Goal: Transaction & Acquisition: Purchase product/service

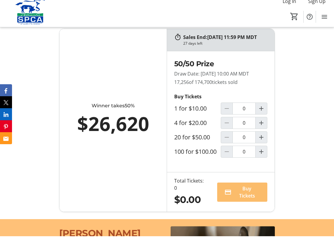
scroll to position [421, 0]
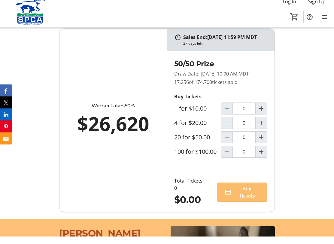
click at [263, 163] on mat-icon "Increment by one" at bounding box center [260, 159] width 7 height 7
type input "1"
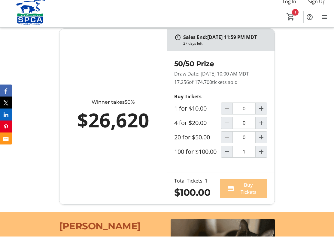
click at [247, 203] on span "Buy Tickets" at bounding box center [247, 196] width 23 height 14
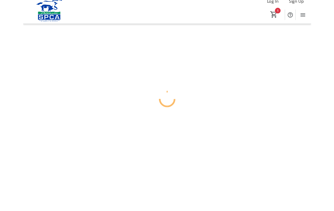
scroll to position [6, 0]
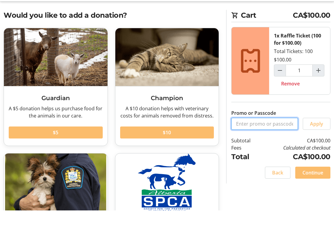
click at [248, 151] on input "Promo or Passcode" at bounding box center [264, 157] width 67 height 12
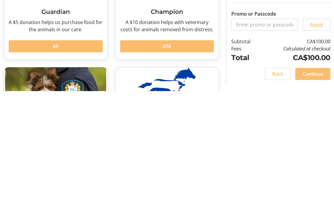
click at [265, 165] on td "Calculated at checkout" at bounding box center [295, 168] width 70 height 7
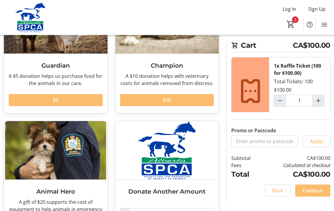
scroll to position [89, 0]
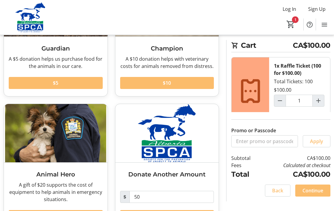
click at [313, 194] on span "Continue" at bounding box center [312, 190] width 21 height 7
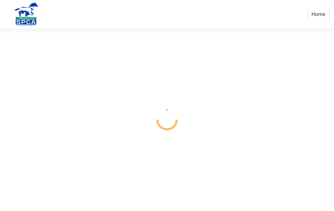
scroll to position [26, 0]
select select "CA"
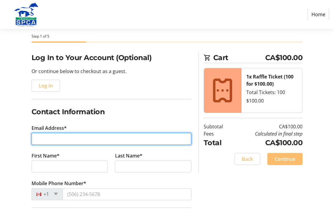
click at [60, 135] on input "Email Address*" at bounding box center [111, 139] width 160 height 12
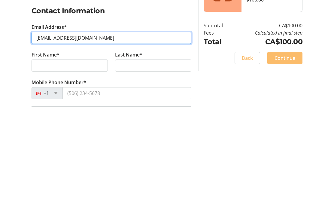
type input "kdholm@telusplanet.net"
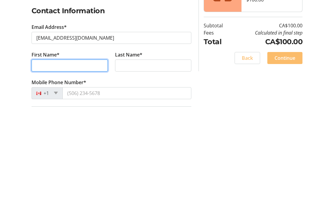
click at [59, 160] on input "First Name*" at bounding box center [69, 166] width 76 height 12
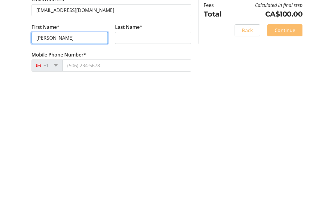
type input "Cathy"
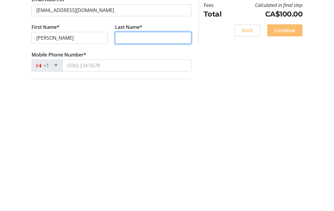
click at [133, 160] on input "Last Name*" at bounding box center [153, 166] width 76 height 12
type input "Holm"
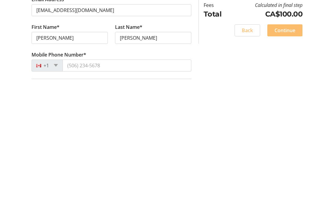
click at [56, 188] on div "+1" at bounding box center [46, 194] width 31 height 12
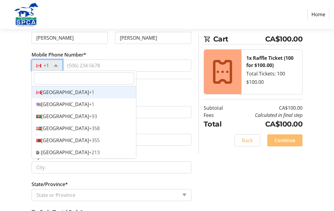
click at [56, 90] on div "Canada +1" at bounding box center [84, 92] width 104 height 12
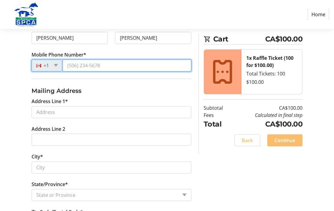
click at [89, 65] on input "Mobile Phone Number*" at bounding box center [126, 65] width 129 height 12
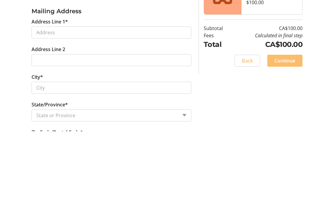
type input "(587) 982-1088"
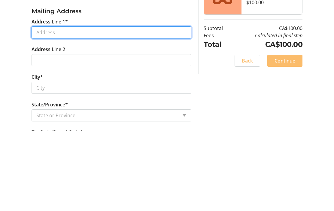
click at [60, 106] on input "Address Line 1*" at bounding box center [111, 112] width 160 height 12
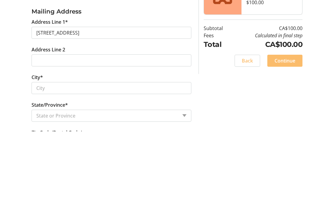
scroll to position [225, 0]
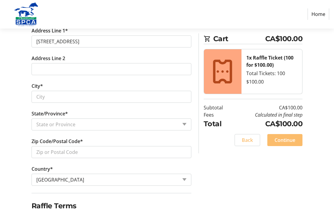
type input "54 Longview Drive"
type input "Spruce Grove"
select select "AB"
type input "T7X 4R7"
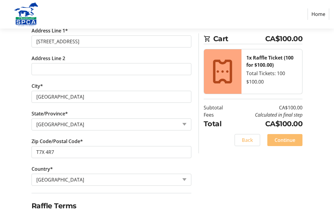
checkbox input "true"
click at [282, 136] on span "Continue" at bounding box center [284, 139] width 21 height 7
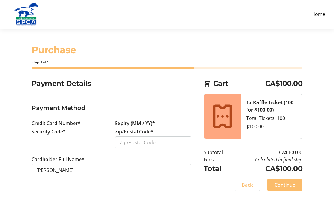
scroll to position [26, 0]
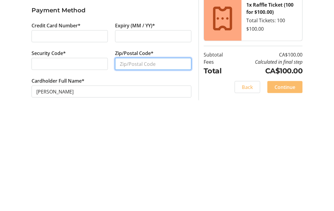
click at [130, 156] on input "Zip/Postal Code*" at bounding box center [153, 162] width 76 height 12
type input "T"
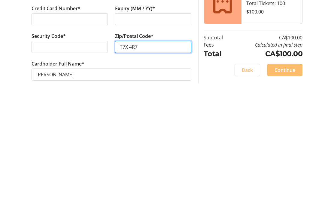
type input "T7X 4R7"
click at [285, 181] on span "Continue" at bounding box center [284, 184] width 21 height 7
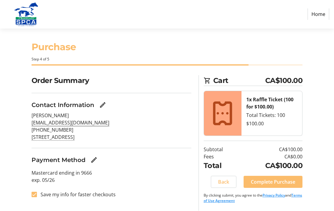
click at [271, 178] on span "Complete Purchase" at bounding box center [272, 181] width 44 height 7
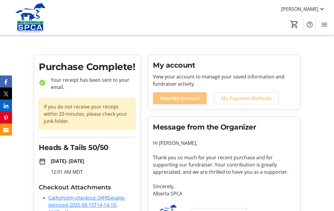
click at [181, 97] on span "View My Account" at bounding box center [179, 97] width 39 height 7
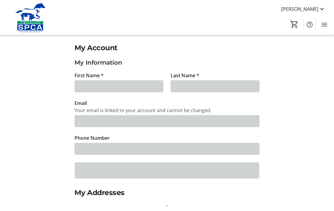
type input "Cathy"
type input "Holm"
type input "kdholm@telusplanet.net"
type input "(587) 982-1088"
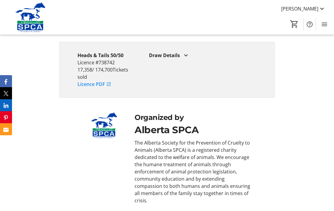
scroll to position [1511, 0]
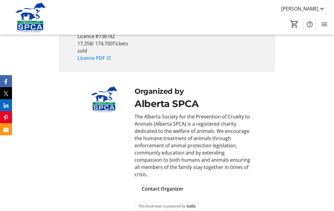
click at [326, 24] on mat-icon "Menu" at bounding box center [323, 24] width 7 height 7
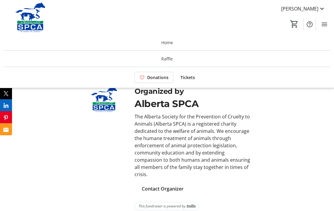
click at [296, 24] on mat-icon "0" at bounding box center [293, 24] width 9 height 9
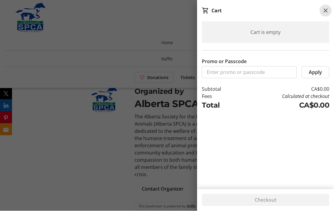
click at [328, 11] on mat-icon at bounding box center [325, 10] width 7 height 7
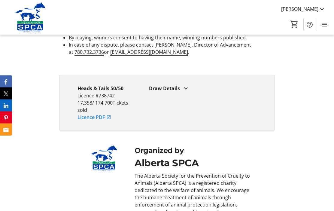
scroll to position [1426, 0]
